Goal: Download file/media

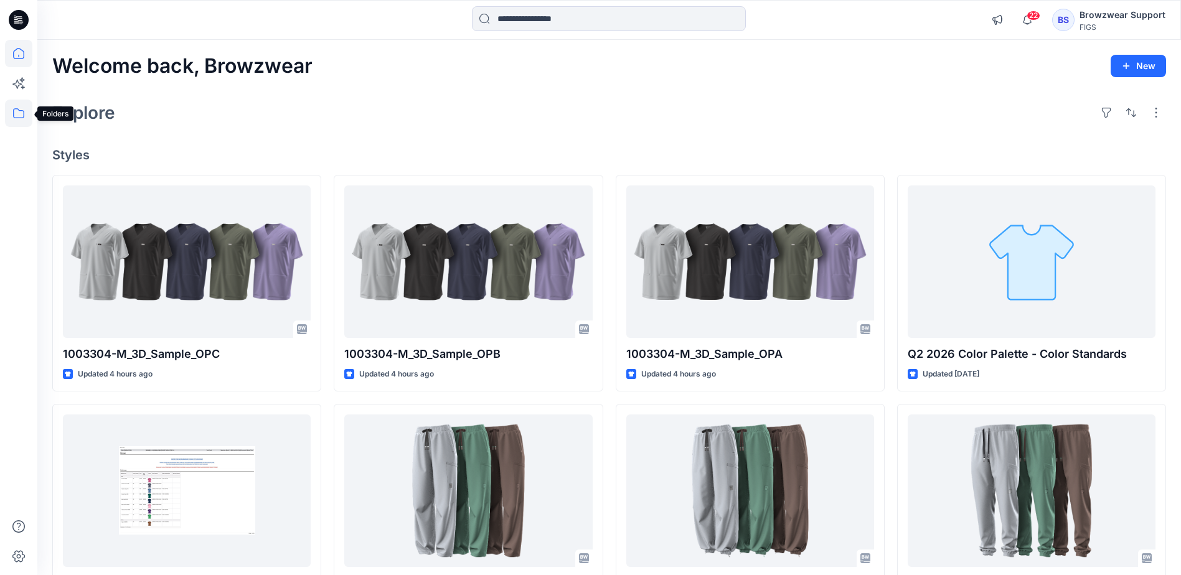
click at [26, 114] on icon at bounding box center [18, 113] width 27 height 27
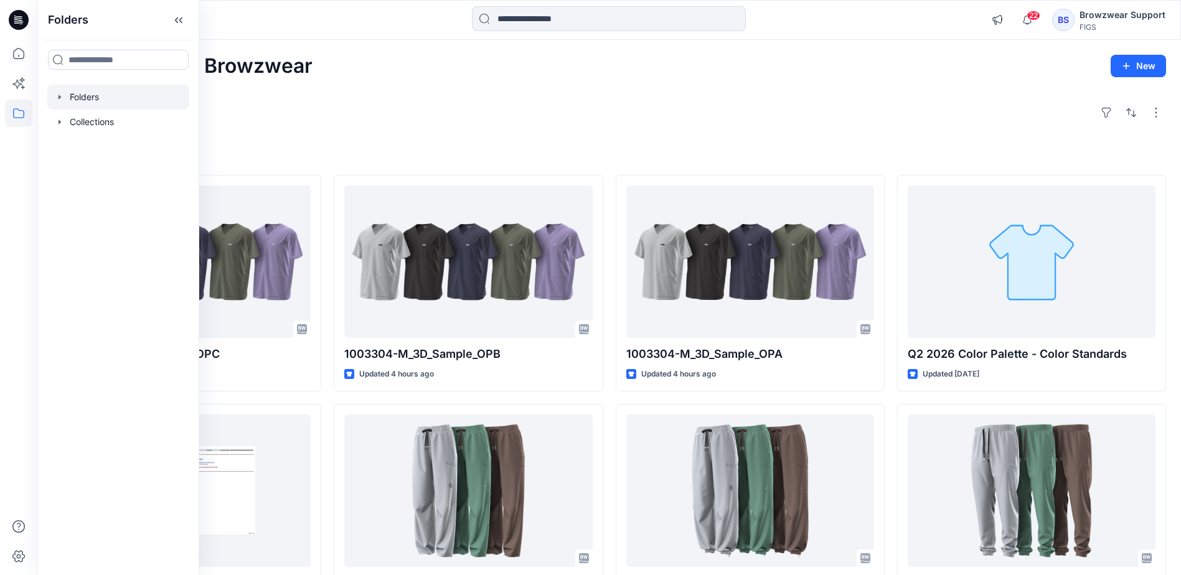
click at [68, 90] on div at bounding box center [118, 97] width 142 height 25
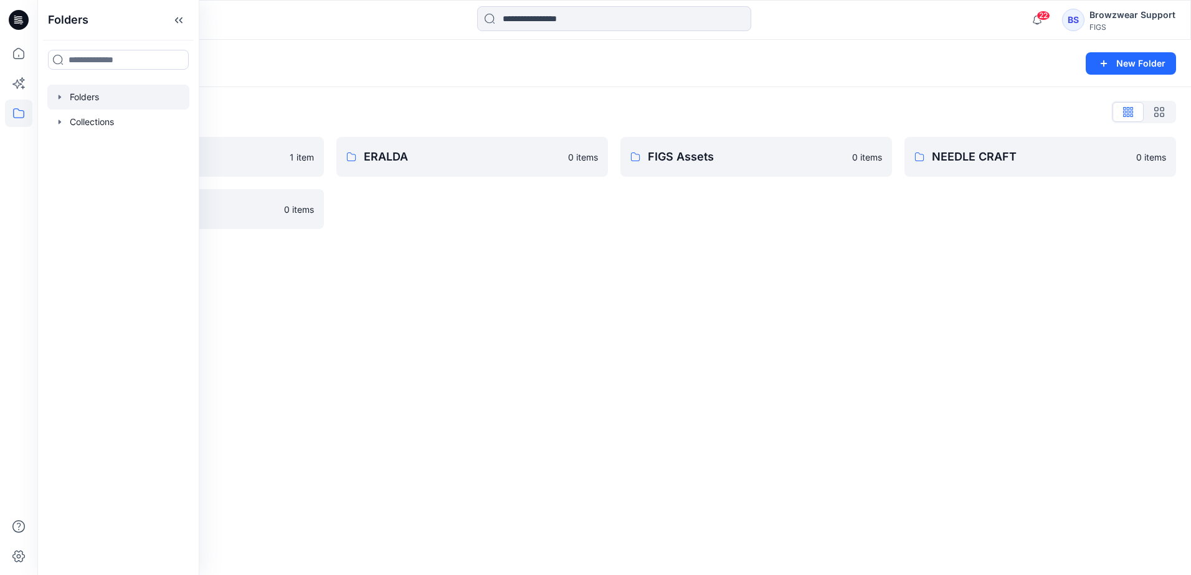
click at [323, 102] on div "Folders List" at bounding box center [613, 112] width 1123 height 20
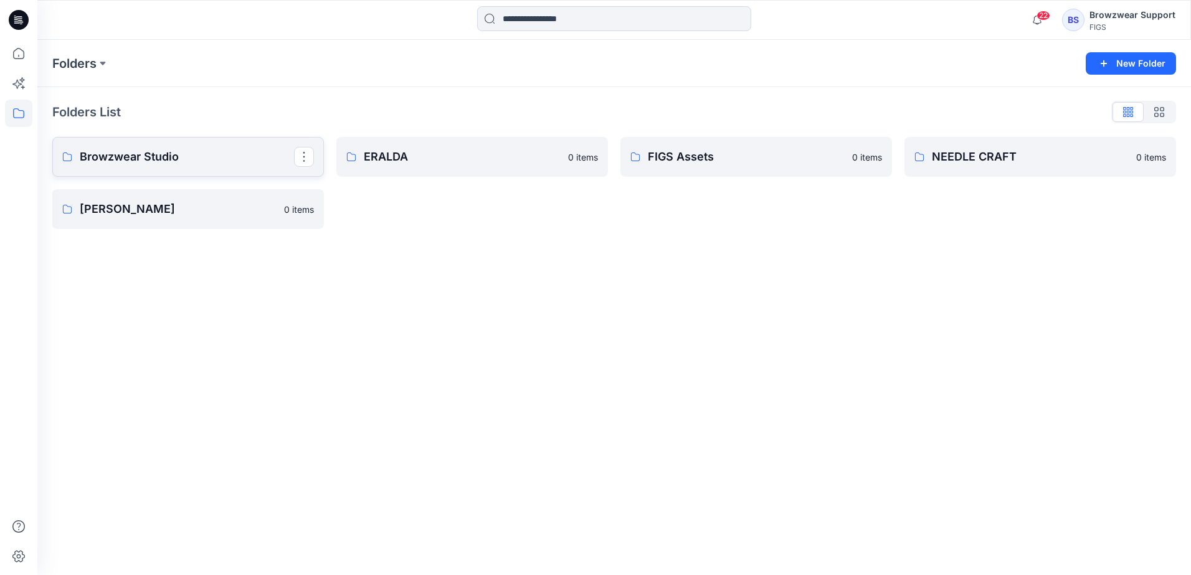
click at [159, 159] on p "Browzwear Studio" at bounding box center [187, 156] width 214 height 17
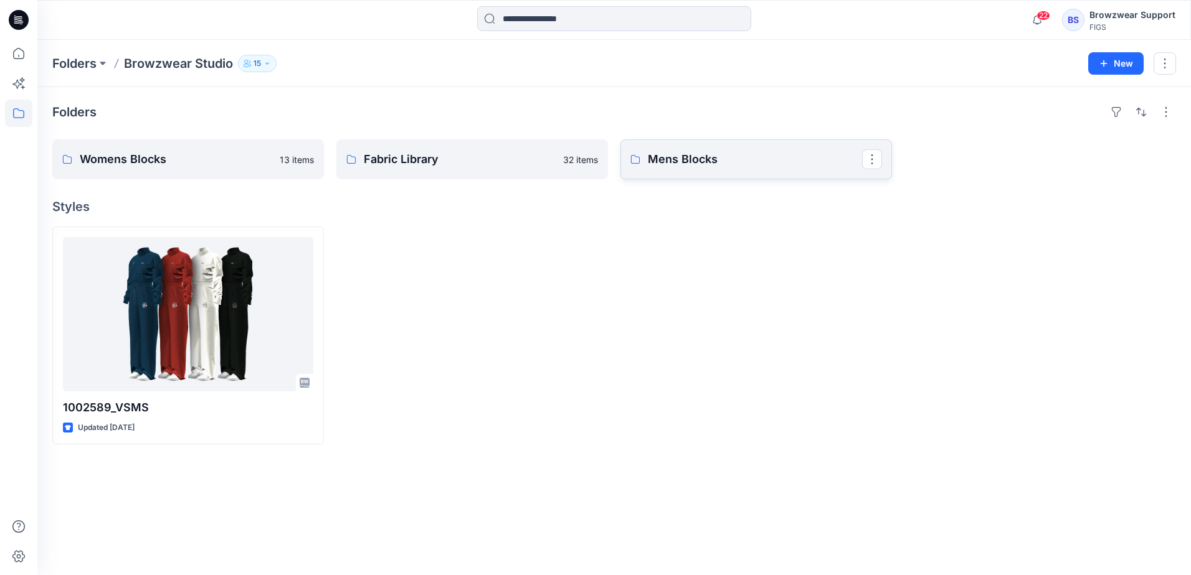
click at [710, 166] on p "Mens Blocks" at bounding box center [755, 159] width 214 height 17
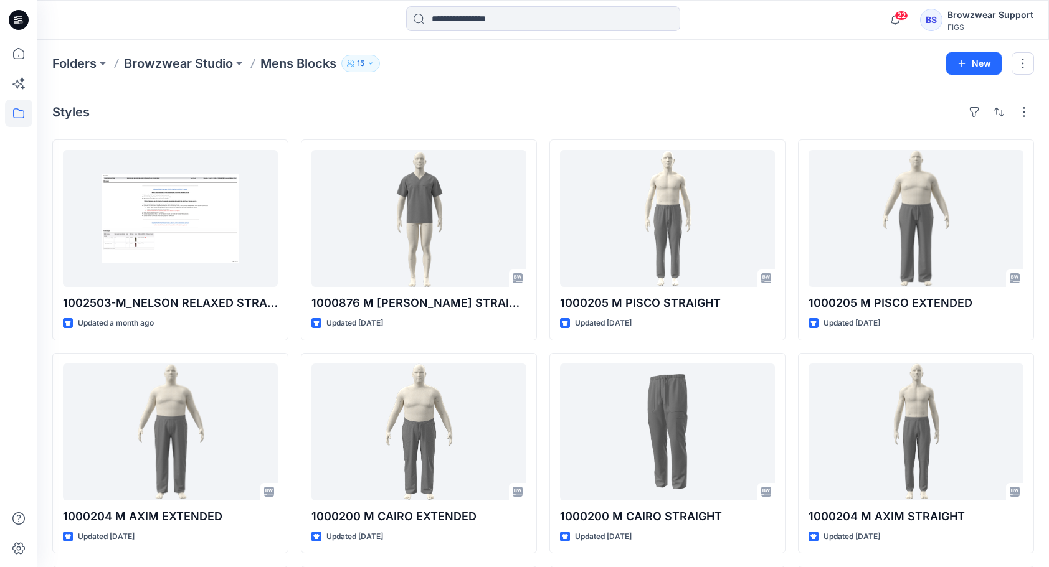
click at [521, 91] on div "Styles 1002503-M_NELSON RELAXED STRAIGHT LEG SCRUB PANT Updated a month ago 100…" at bounding box center [542, 541] width 1011 height 908
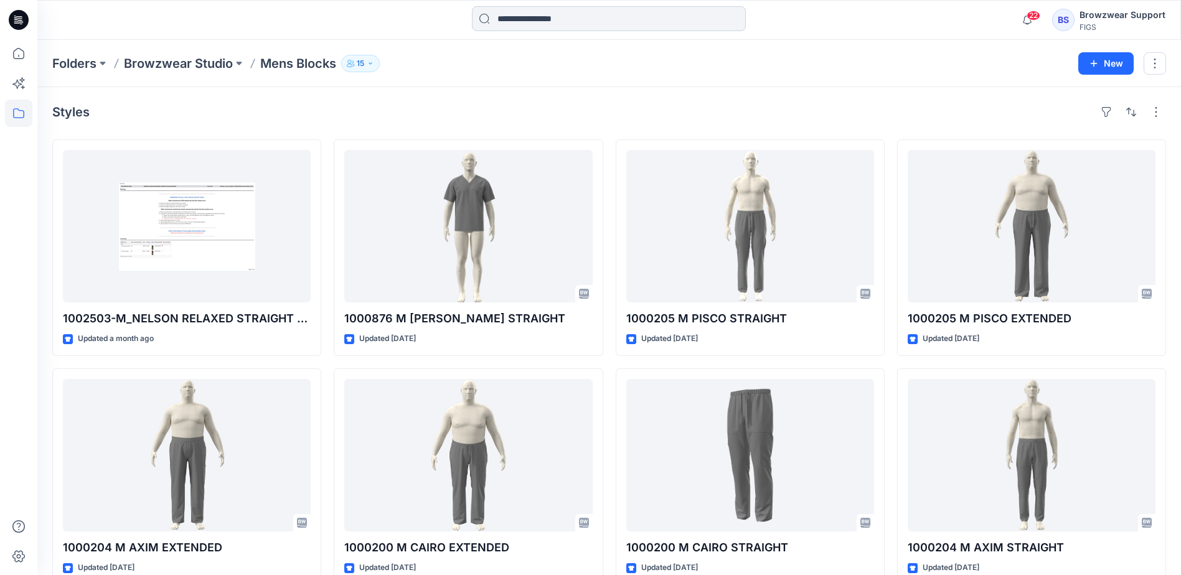
drag, startPoint x: 537, startPoint y: 5, endPoint x: 541, endPoint y: 13, distance: 9.2
click at [537, 6] on div "22 Notifications [PERSON_NAME] [PERSON_NAME] shared 1003304-M_3D_Sample_OPC in …" at bounding box center [609, 20] width 1144 height 40
click at [547, 19] on input at bounding box center [609, 18] width 274 height 25
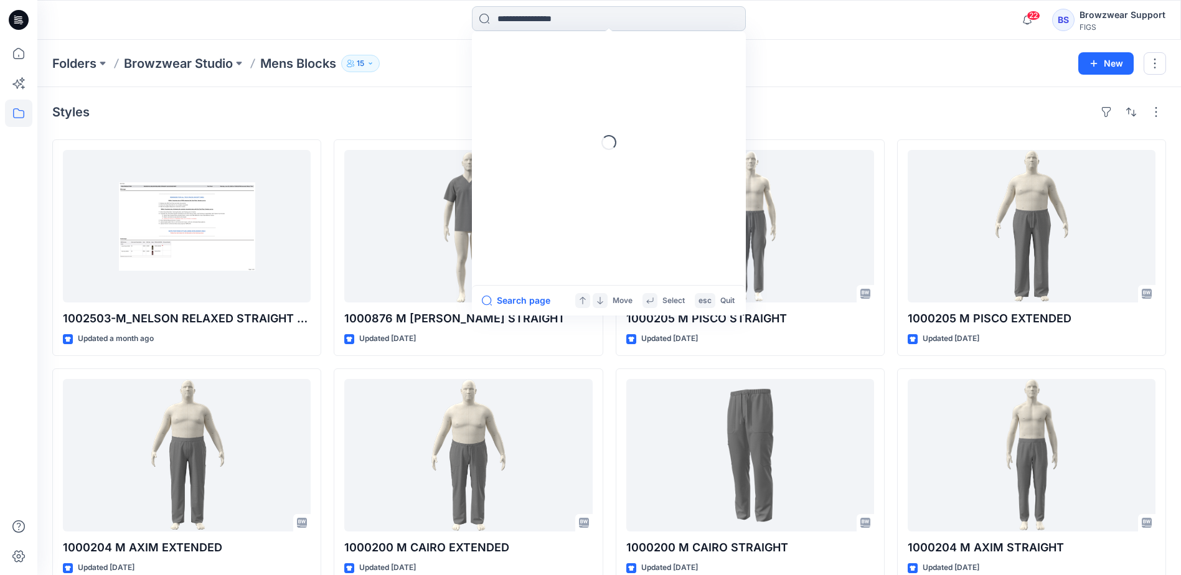
paste input "**********"
type input "**********"
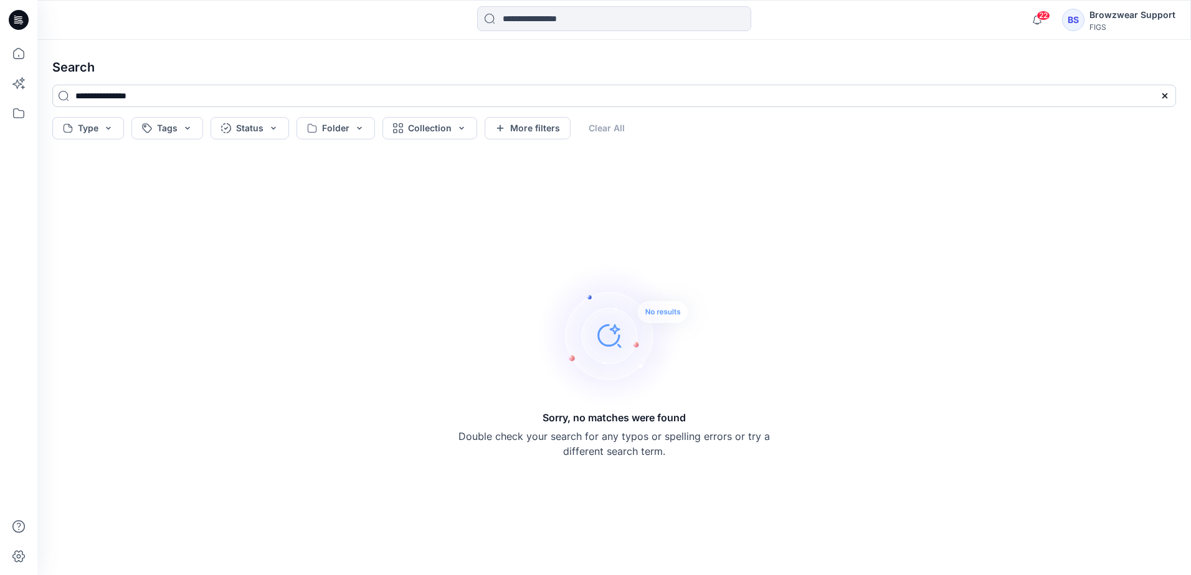
drag, startPoint x: 163, startPoint y: 98, endPoint x: 113, endPoint y: 101, distance: 49.9
click at [113, 101] on input "**********" at bounding box center [613, 96] width 1123 height 22
type input "*******"
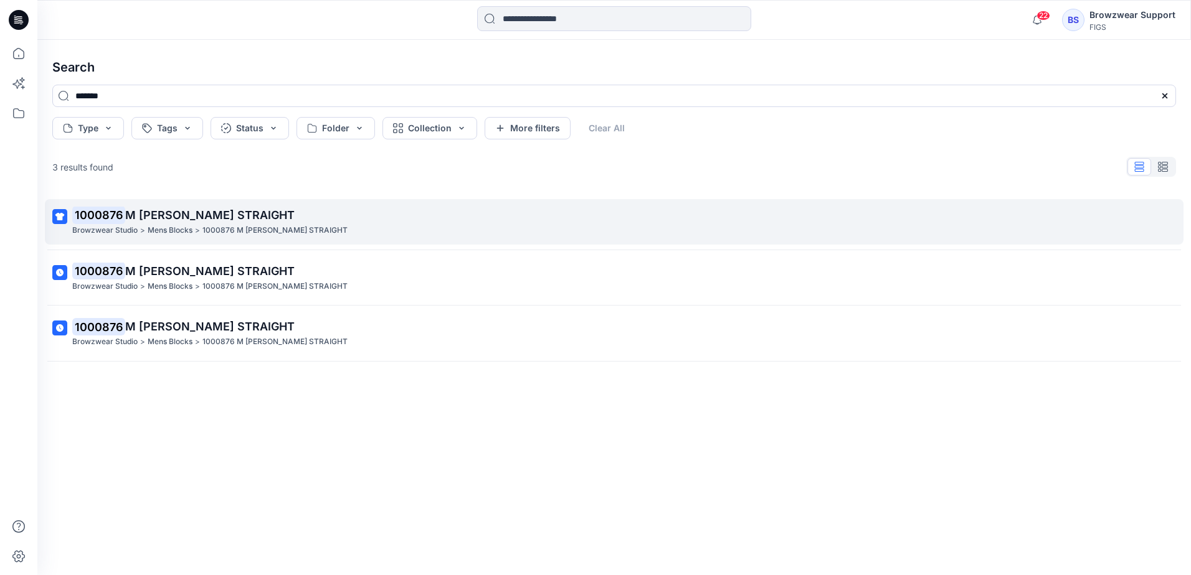
click at [172, 210] on span "M [PERSON_NAME] STRAIGHT" at bounding box center [209, 215] width 169 height 13
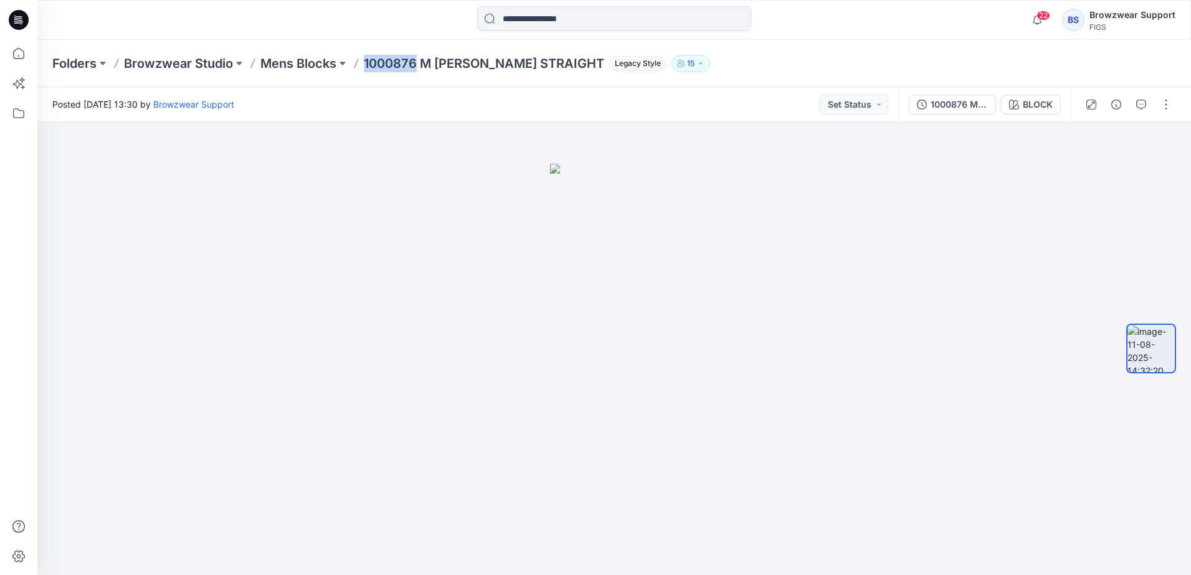
drag, startPoint x: 416, startPoint y: 68, endPoint x: 367, endPoint y: 70, distance: 48.6
click at [367, 70] on p "1000876 M [PERSON_NAME] STRAIGHT" at bounding box center [484, 63] width 240 height 17
copy p "1000876"
click at [1165, 104] on button "button" at bounding box center [1166, 105] width 20 height 20
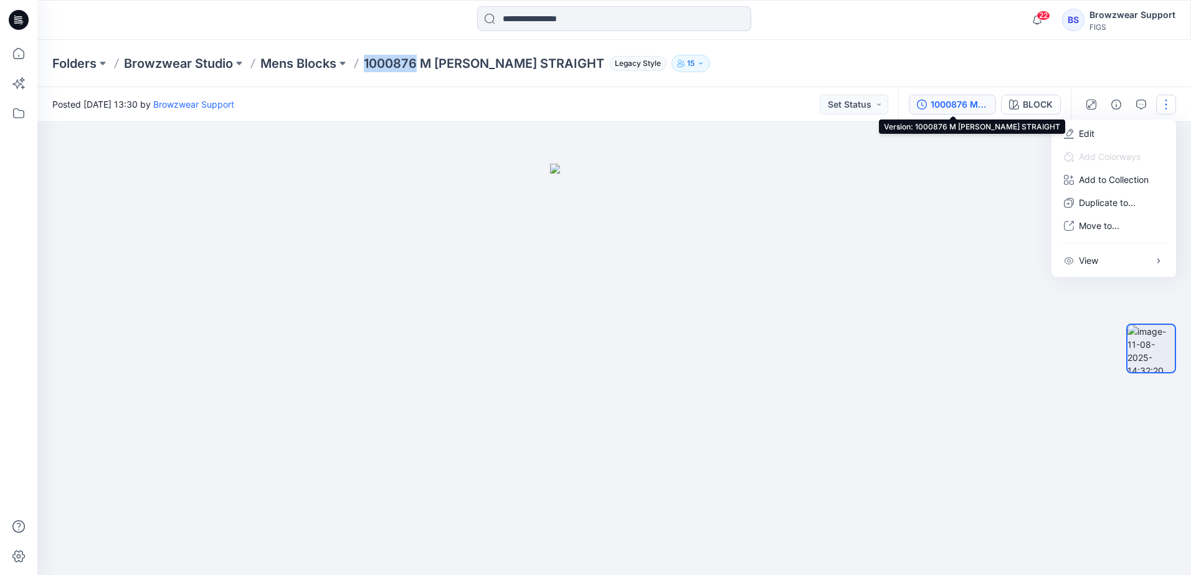
click at [944, 98] on div "1000876 M [PERSON_NAME] STRAIGHT" at bounding box center [958, 105] width 57 height 14
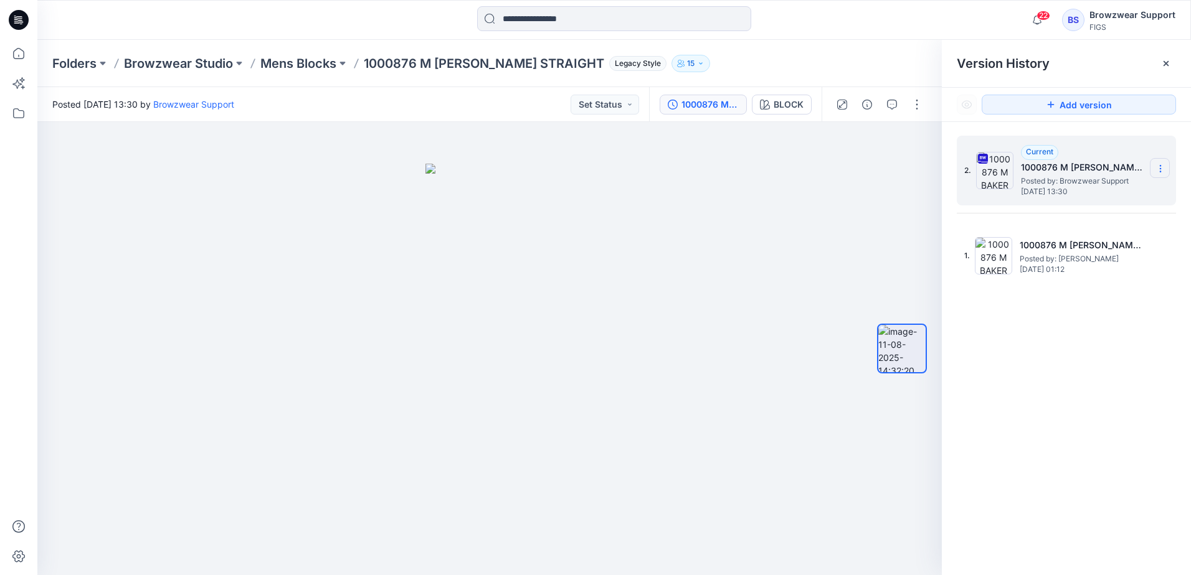
click at [1164, 169] on icon at bounding box center [1160, 169] width 10 height 10
click at [1067, 194] on span "Download Source BW File" at bounding box center [1097, 193] width 104 height 15
click at [717, 55] on div "Folders Browzwear Studio Mens Blocks 1000876 M [PERSON_NAME] STRAIGHT Legacy St…" at bounding box center [565, 63] width 1026 height 17
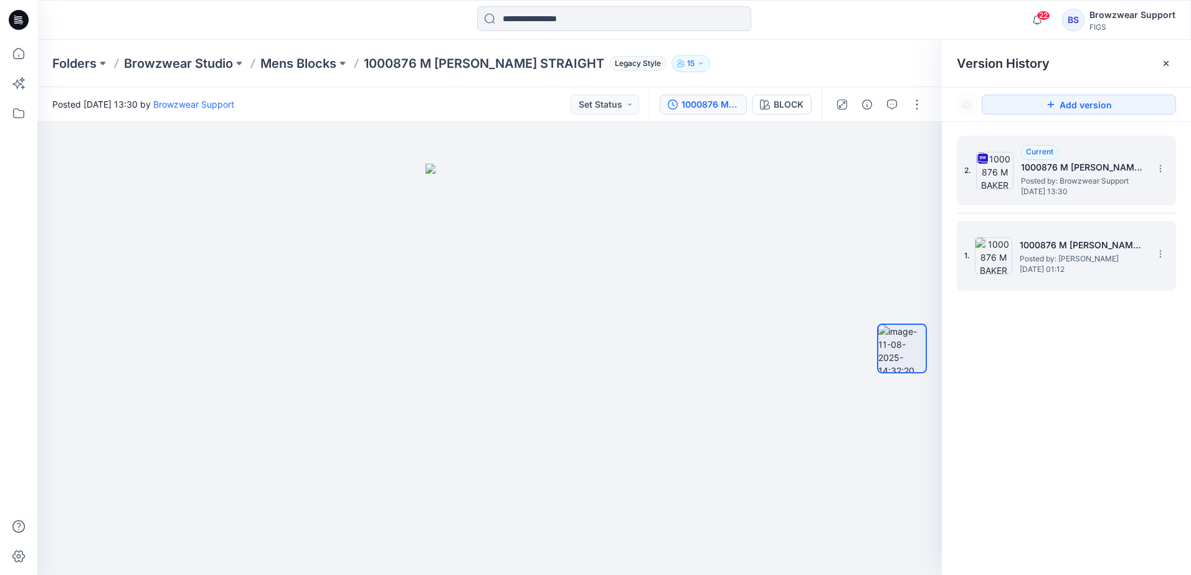
click at [1049, 253] on span "Posted by: [PERSON_NAME]" at bounding box center [1081, 259] width 125 height 12
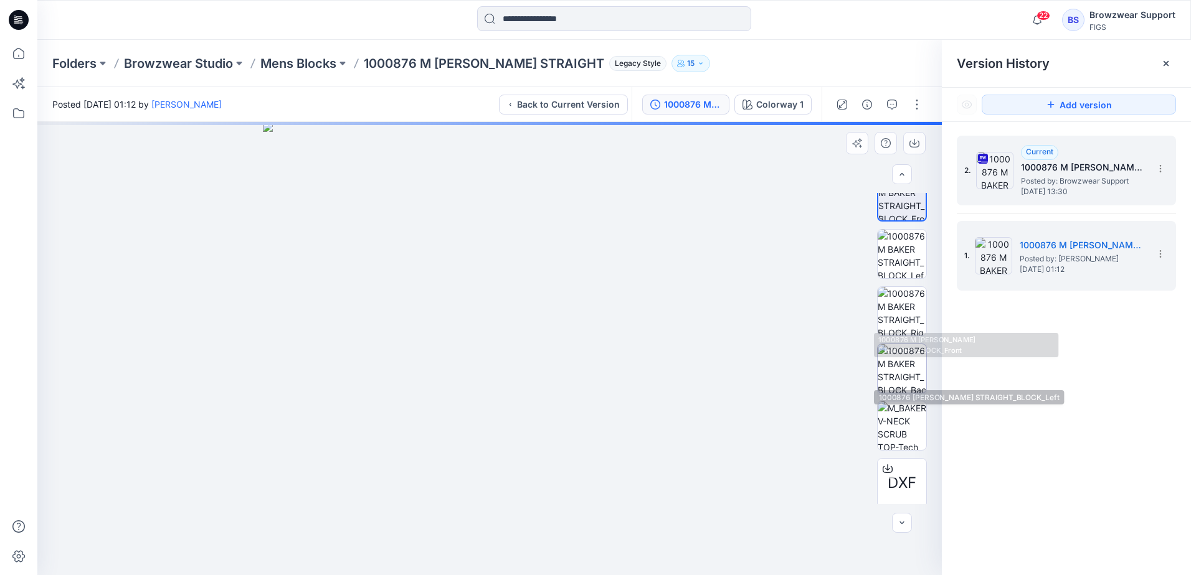
scroll to position [139, 0]
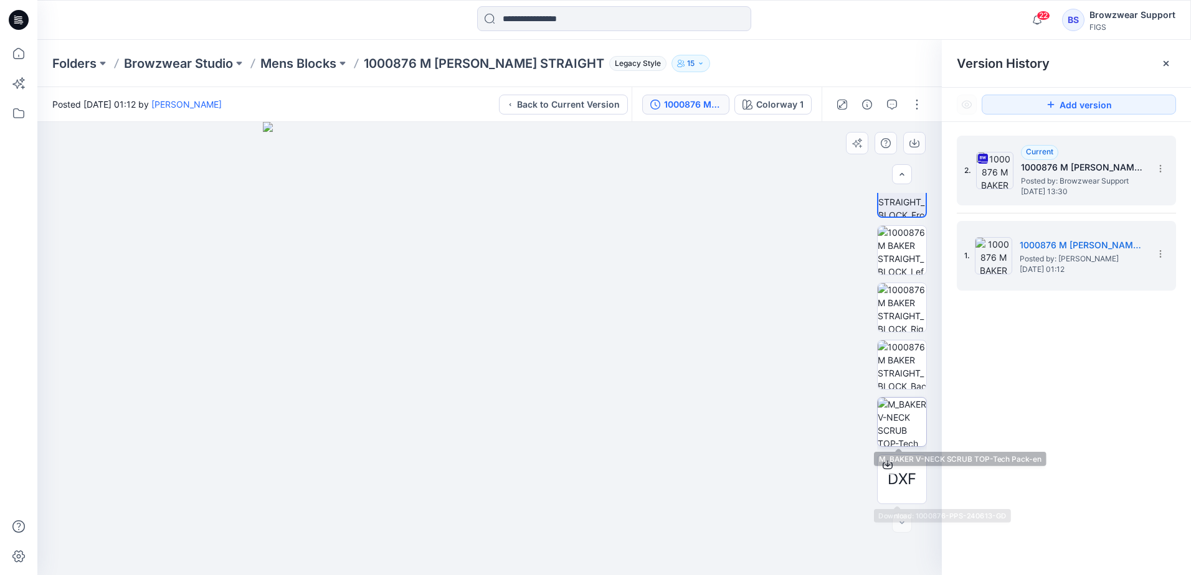
click at [907, 409] on img at bounding box center [901, 422] width 49 height 49
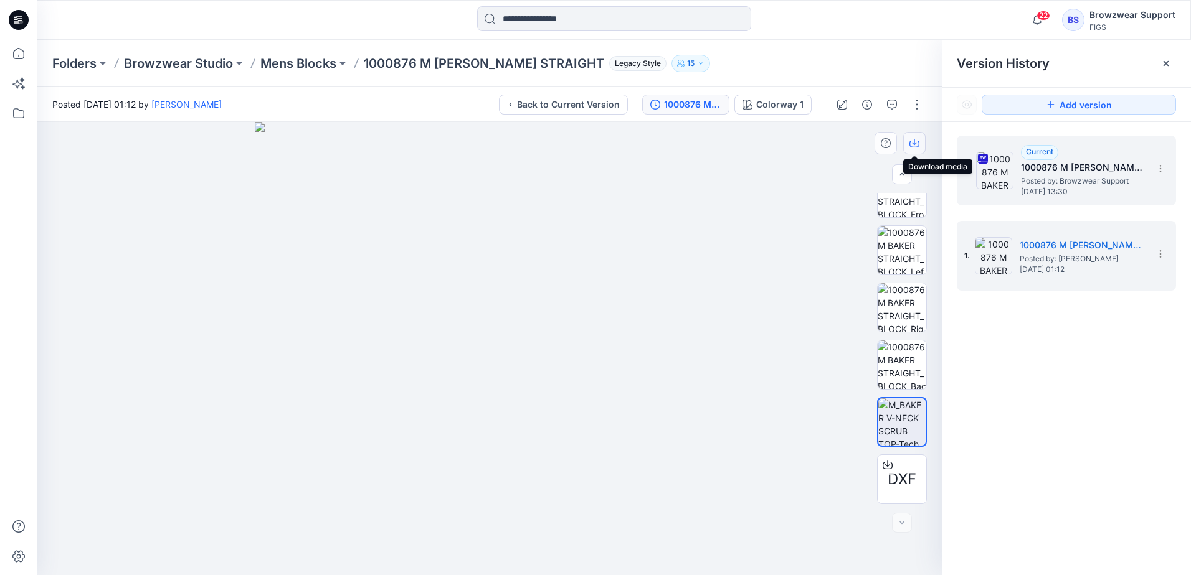
click at [924, 137] on button "button" at bounding box center [914, 143] width 22 height 22
click at [582, 13] on input at bounding box center [614, 18] width 274 height 25
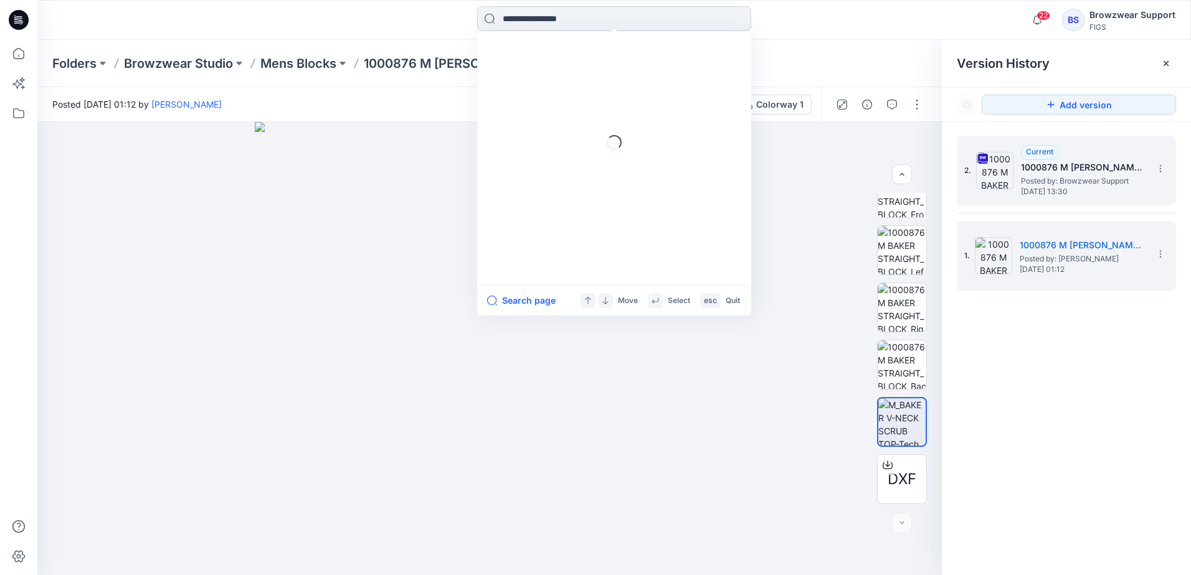
paste input "*******"
type input "*******"
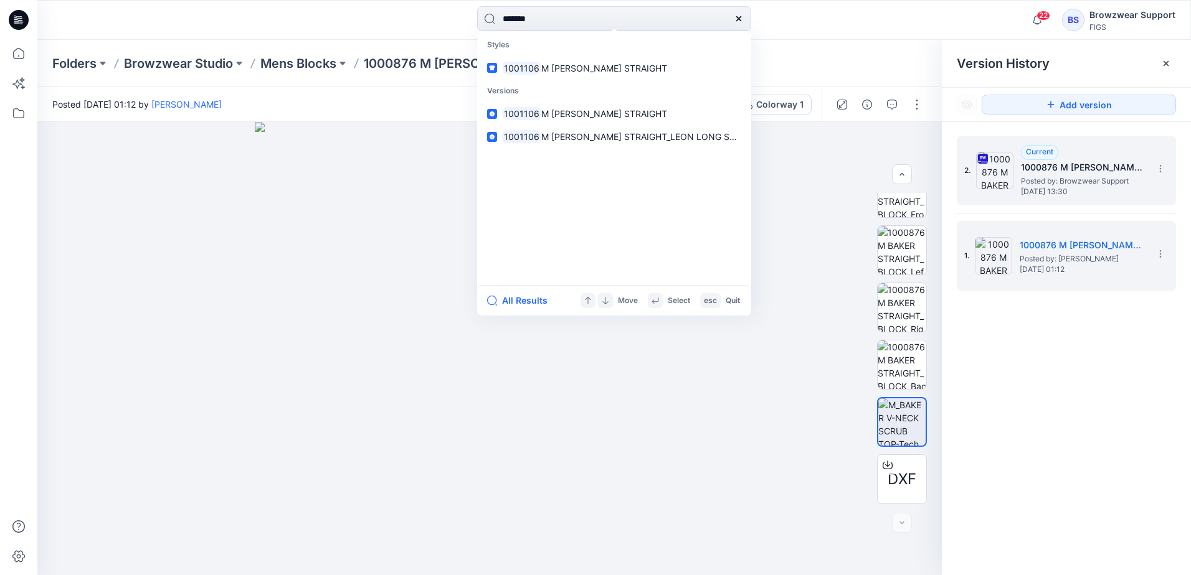
click at [793, 62] on div "Folders Browzwear Studio Mens Blocks 1000876 M [PERSON_NAME] STRAIGHT Legacy St…" at bounding box center [565, 63] width 1026 height 17
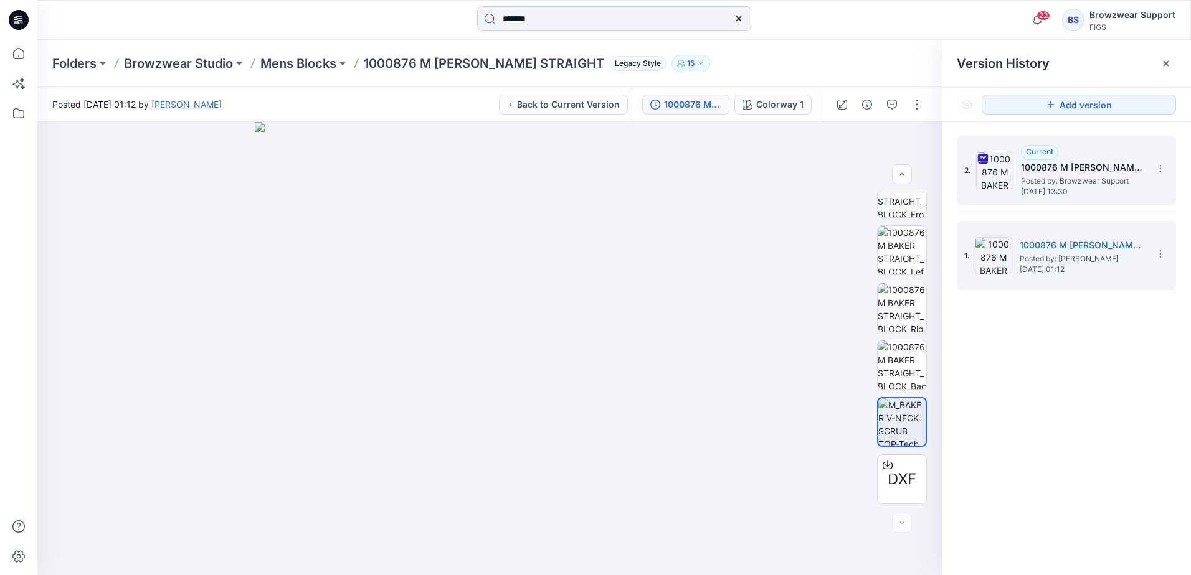
click at [557, 15] on input "*******" at bounding box center [614, 18] width 274 height 25
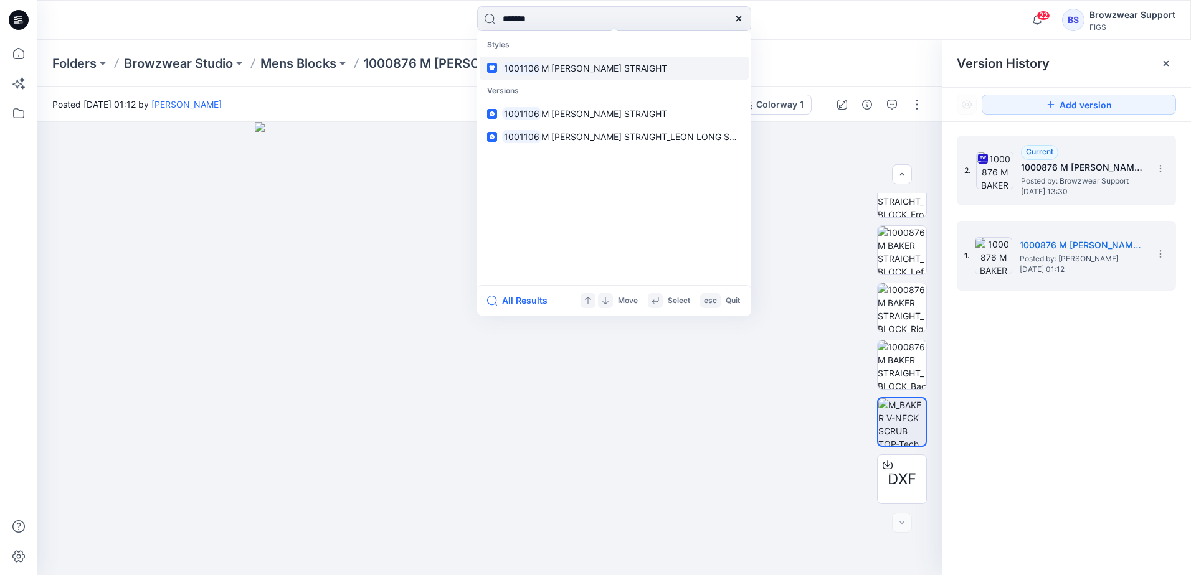
click at [569, 68] on span "M [PERSON_NAME] STRAIGHT" at bounding box center [604, 68] width 126 height 11
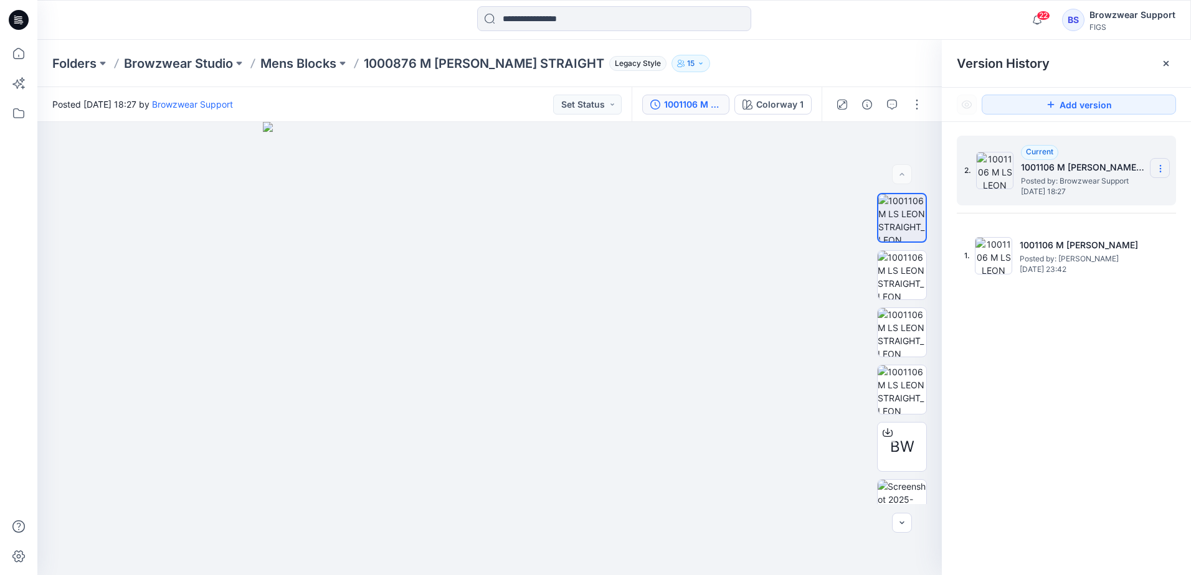
click at [1160, 164] on icon at bounding box center [1160, 169] width 10 height 10
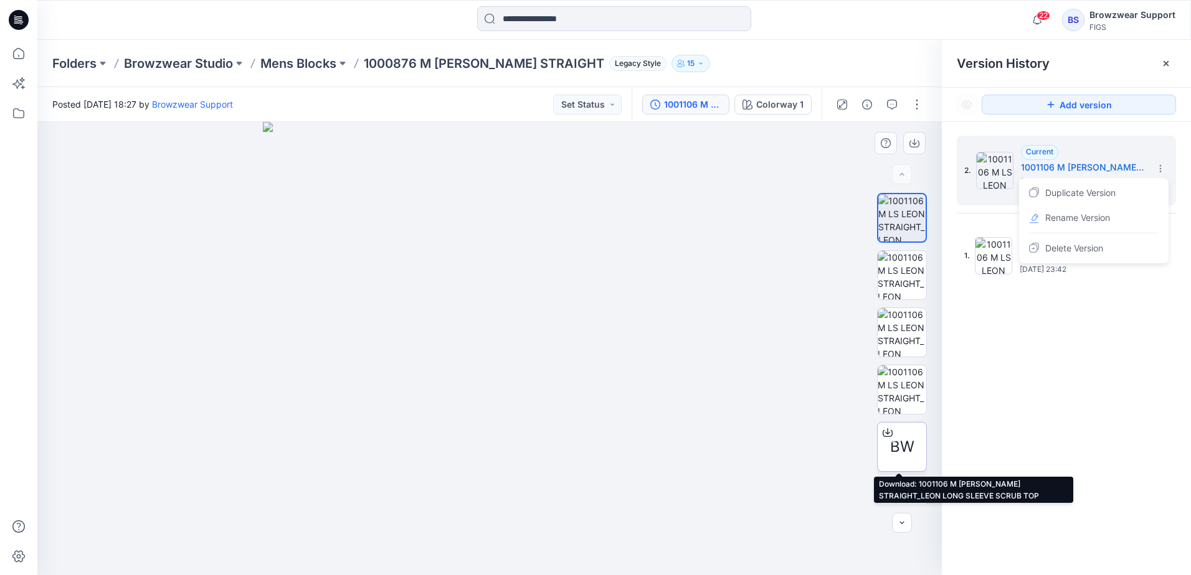
click at [883, 432] on icon at bounding box center [887, 433] width 10 height 10
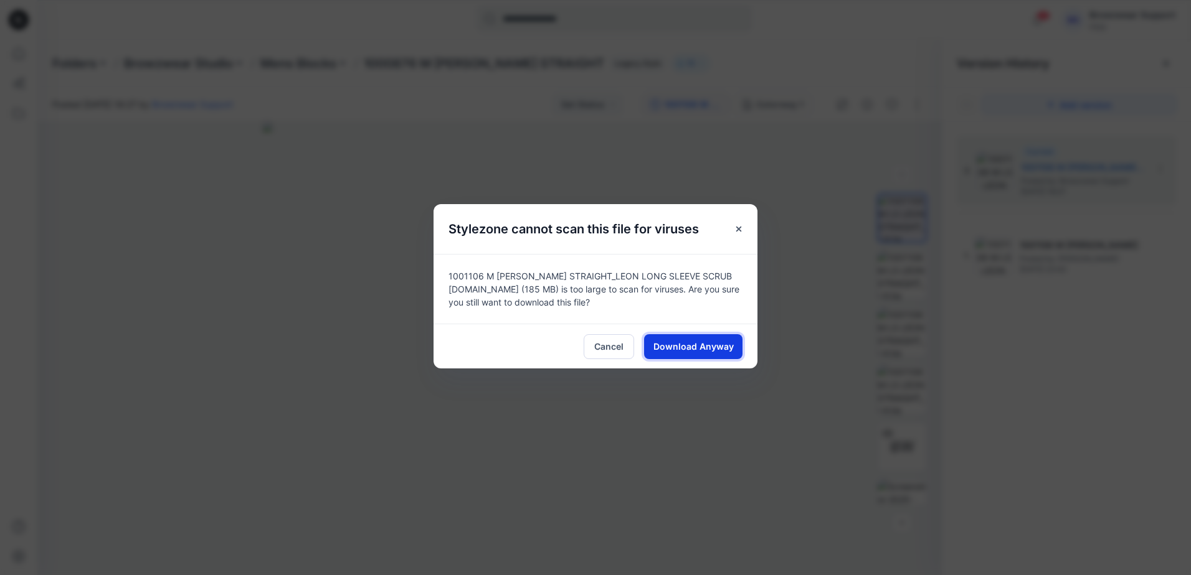
click at [717, 349] on span "Download Anyway" at bounding box center [693, 346] width 80 height 13
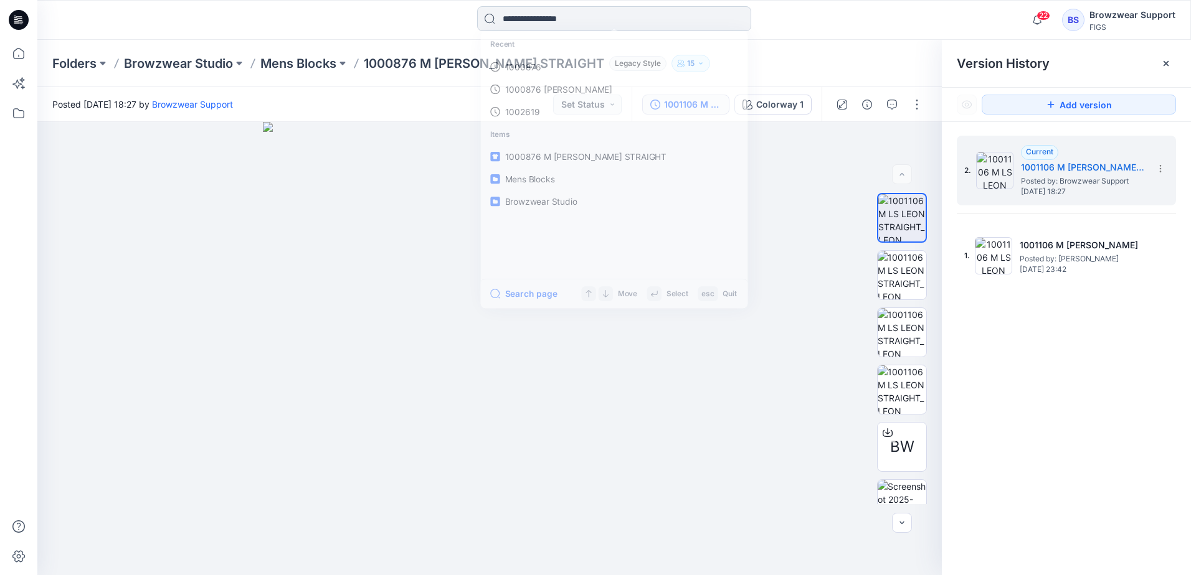
click at [573, 17] on input at bounding box center [614, 18] width 274 height 25
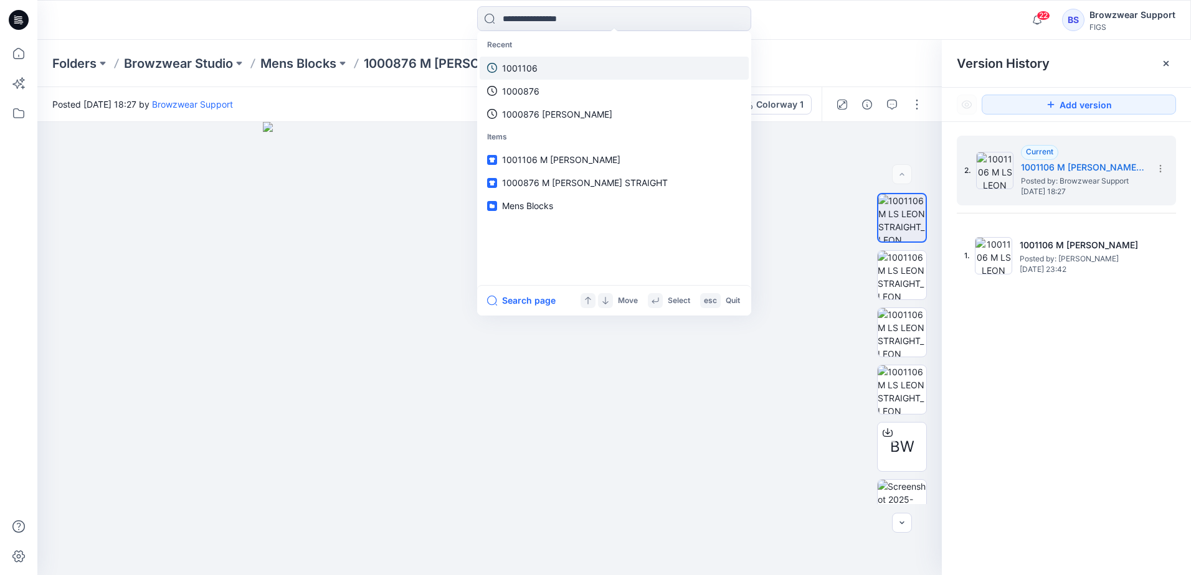
click at [555, 65] on link "1001106" at bounding box center [613, 68] width 269 height 23
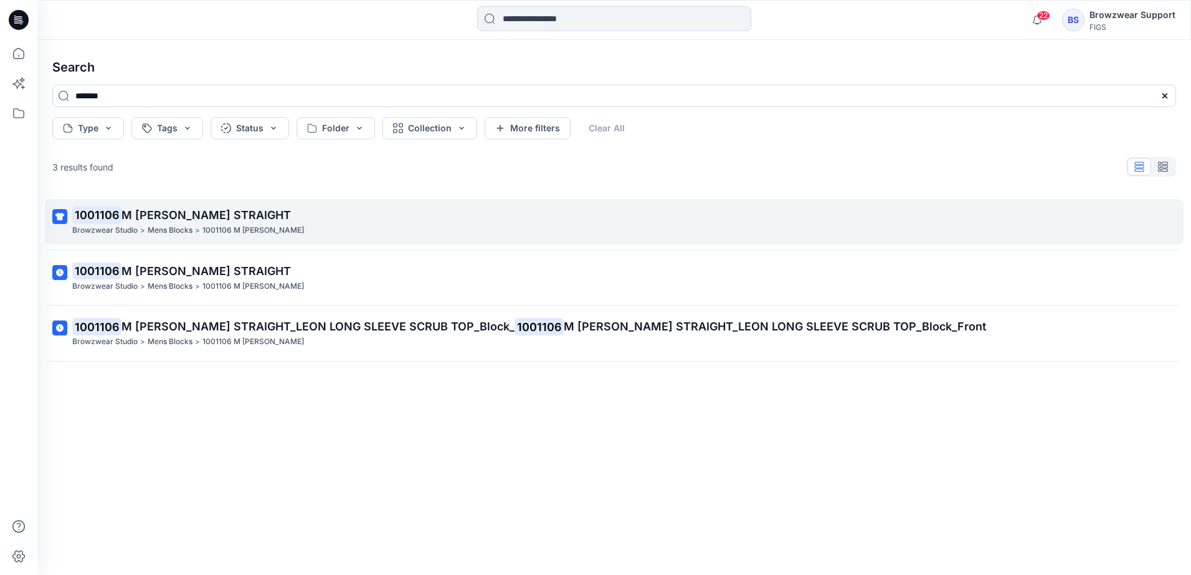
click at [147, 217] on span "M [PERSON_NAME] STRAIGHT" at bounding box center [205, 215] width 169 height 13
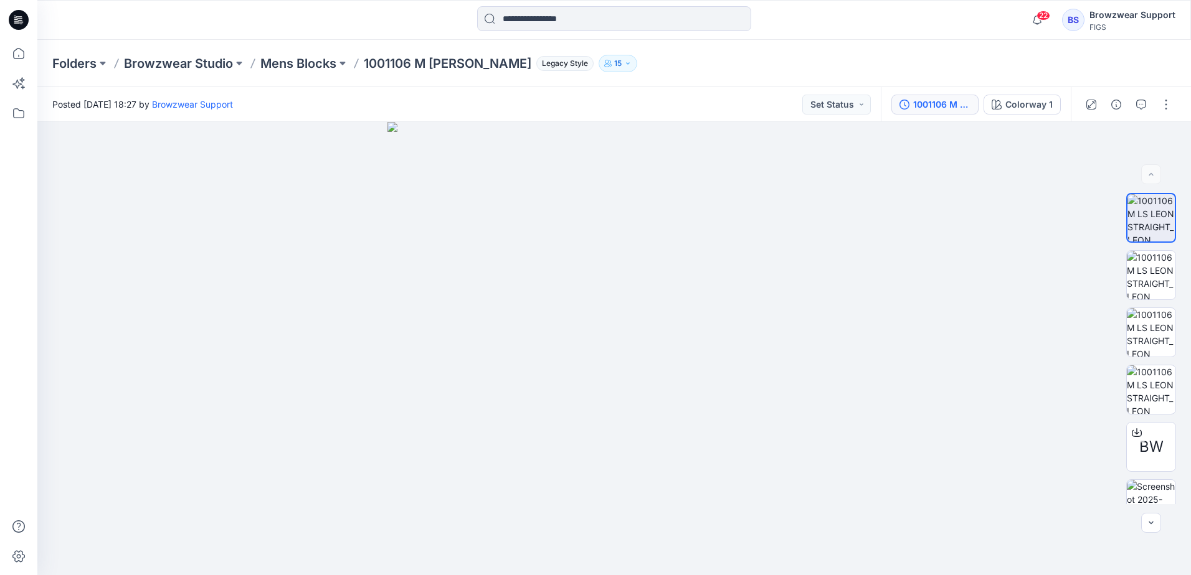
click at [935, 100] on div "1001106 M [PERSON_NAME] STRAIGHT_LEON LONG SLEEVE SCRUB TOP_Block_1001106 M [PE…" at bounding box center [941, 105] width 57 height 14
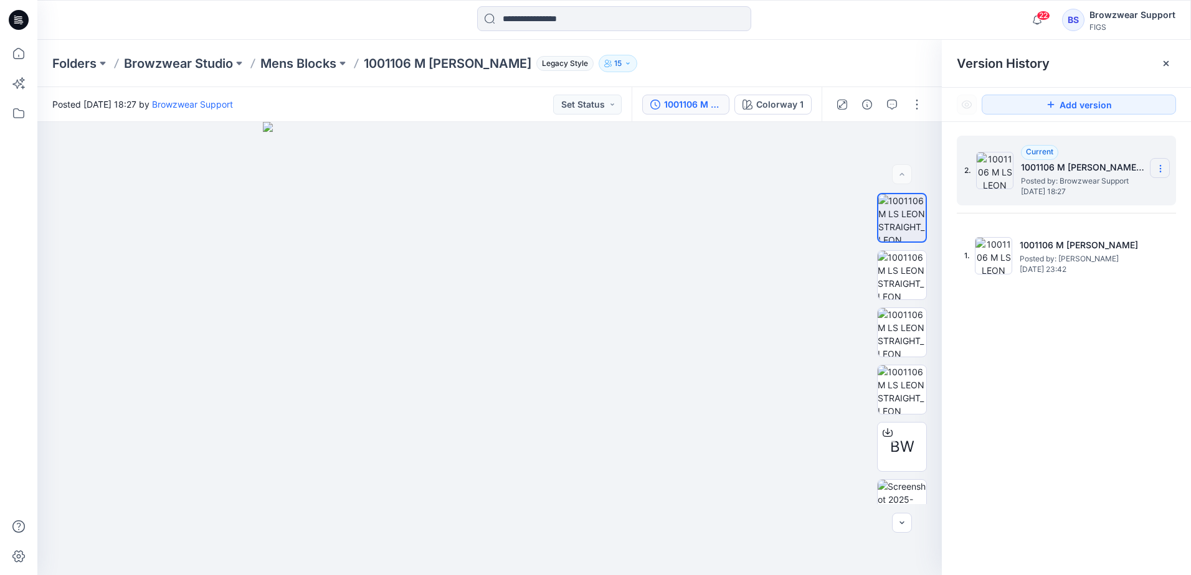
click at [1159, 168] on icon at bounding box center [1160, 169] width 10 height 10
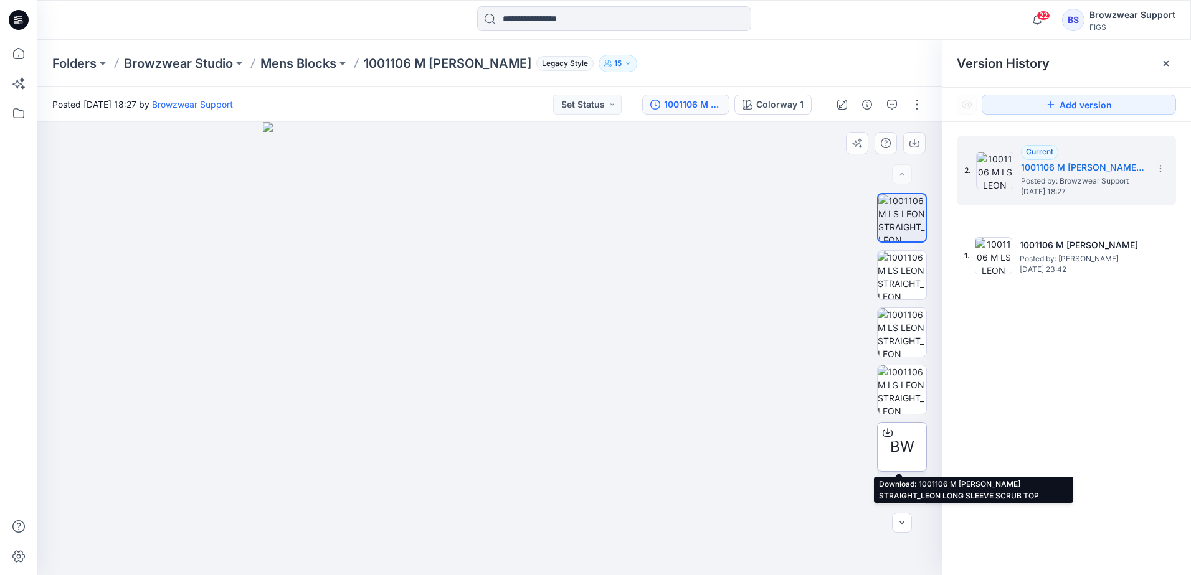
click at [884, 437] on icon at bounding box center [887, 433] width 10 height 7
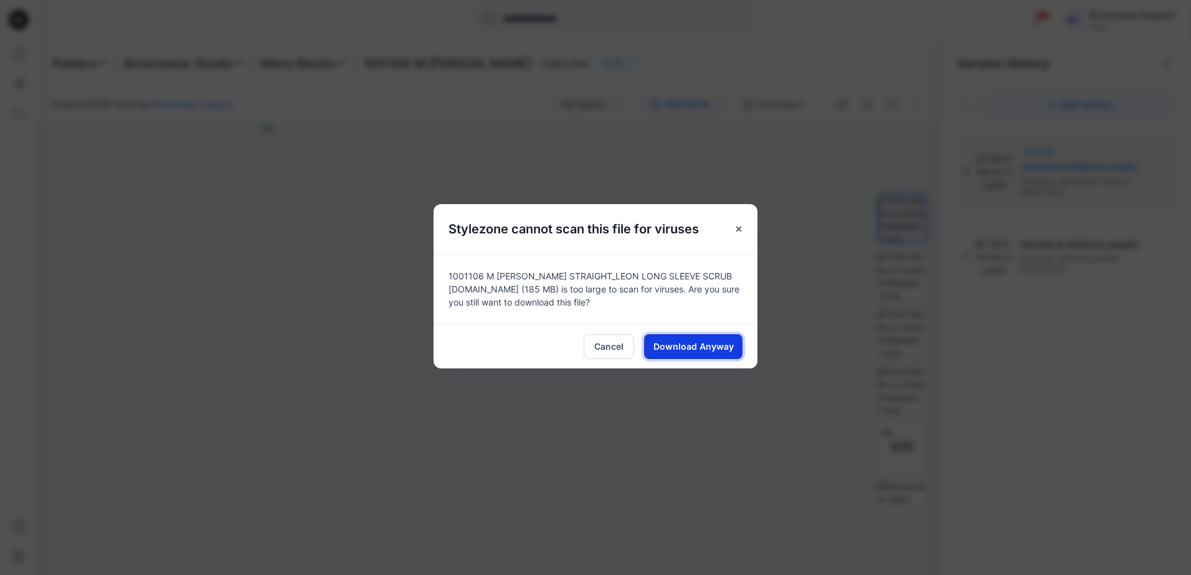
click at [686, 346] on span "Download Anyway" at bounding box center [693, 346] width 80 height 13
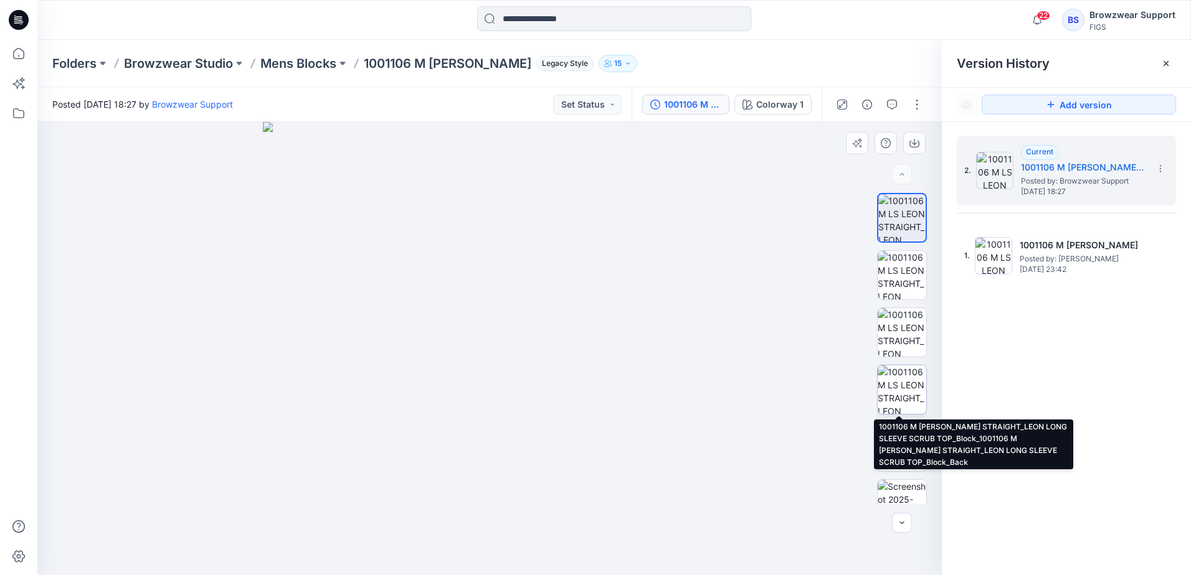
click at [901, 371] on img at bounding box center [901, 390] width 49 height 49
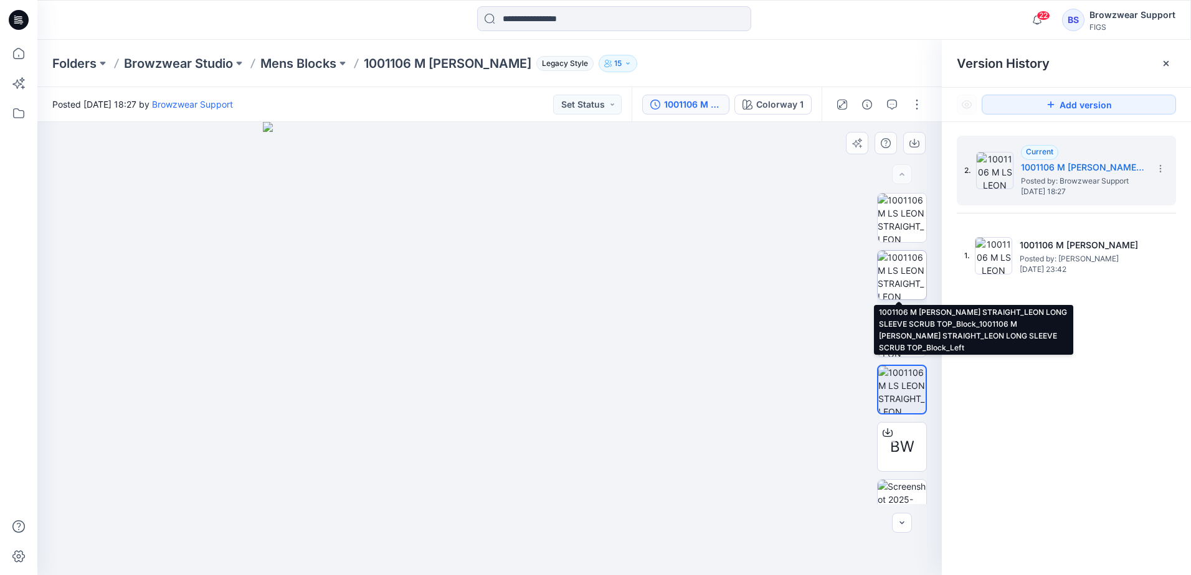
click at [899, 270] on img at bounding box center [901, 275] width 49 height 49
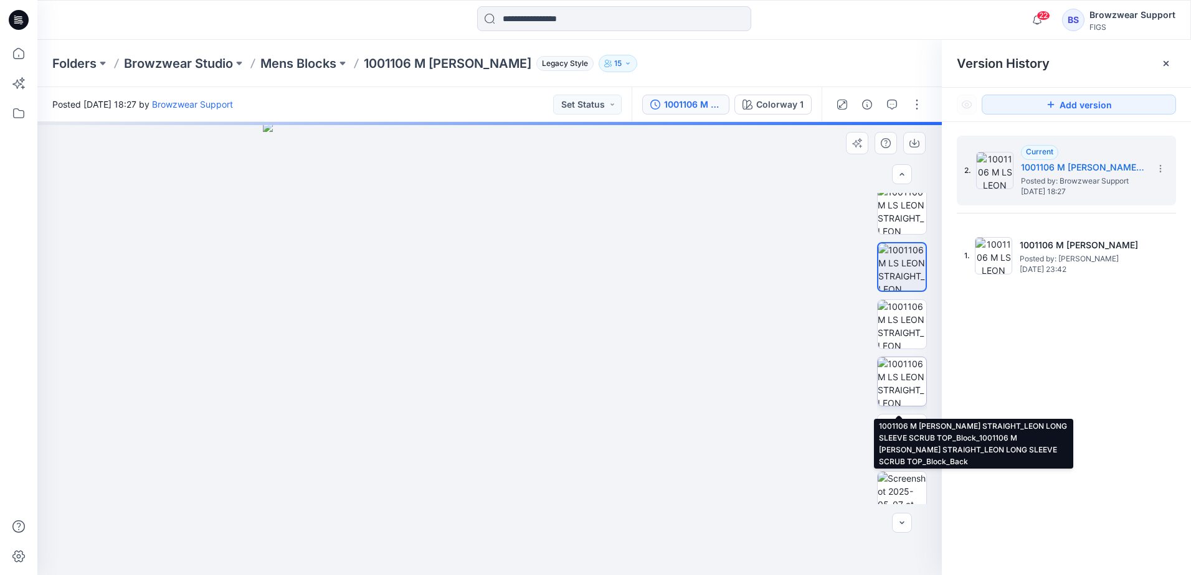
scroll to position [25, 0]
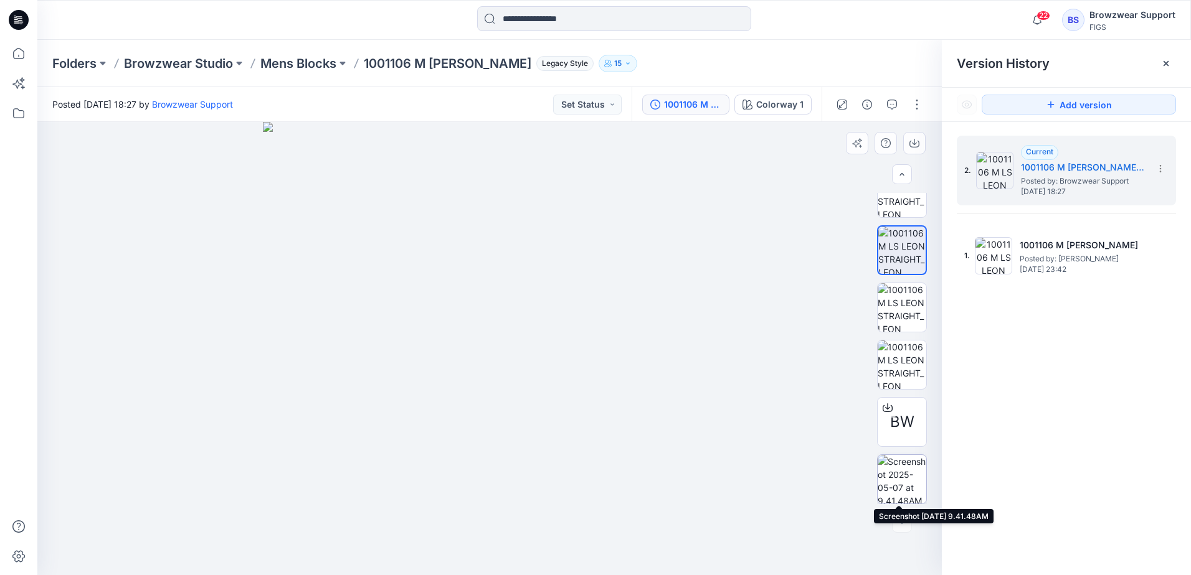
click at [906, 481] on img at bounding box center [901, 479] width 49 height 49
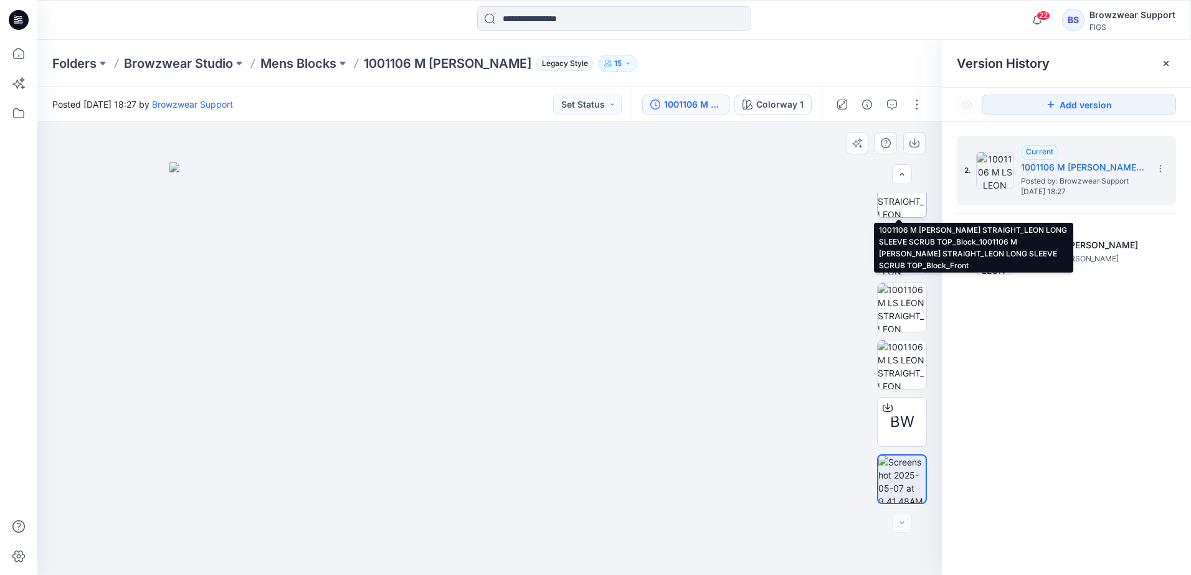
click at [898, 204] on img at bounding box center [901, 193] width 49 height 49
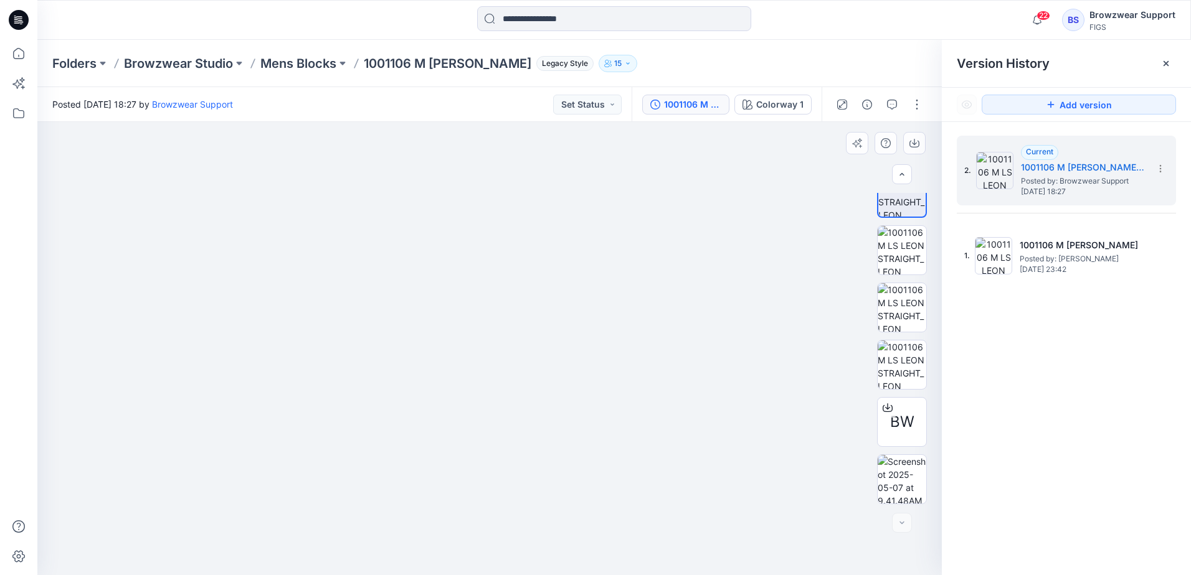
drag, startPoint x: 507, startPoint y: 191, endPoint x: 483, endPoint y: 386, distance: 196.4
click at [483, 386] on img at bounding box center [460, 258] width 1275 height 634
click at [517, 336] on img at bounding box center [460, 258] width 1275 height 634
